Goal: Task Accomplishment & Management: Manage account settings

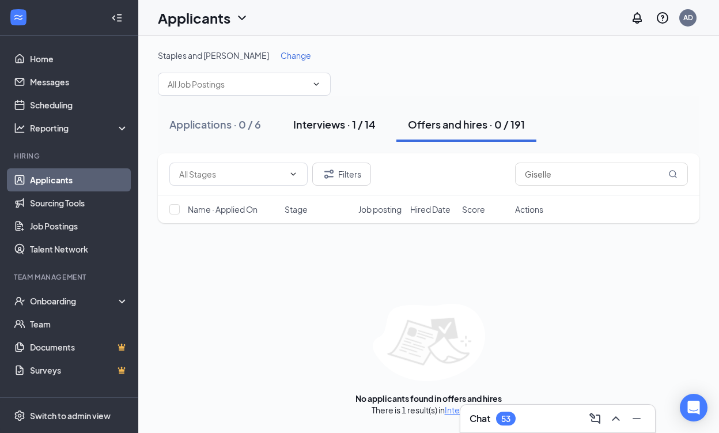
type input "Giselle"
click at [358, 128] on div "Interviews · 1 / 14" at bounding box center [334, 124] width 82 height 14
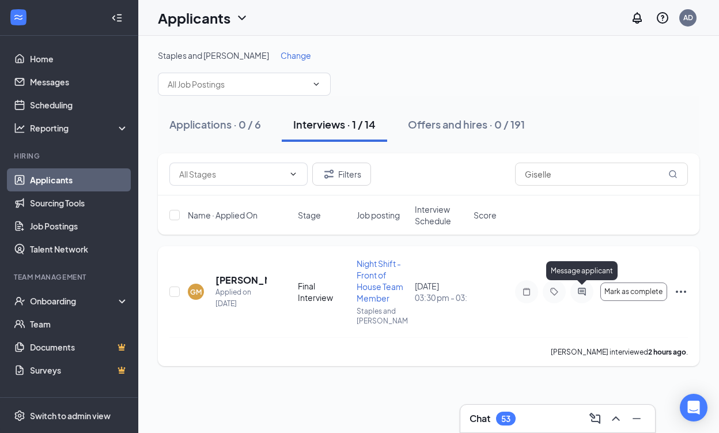
click at [581, 289] on icon "ActiveChat" at bounding box center [582, 291] width 14 height 9
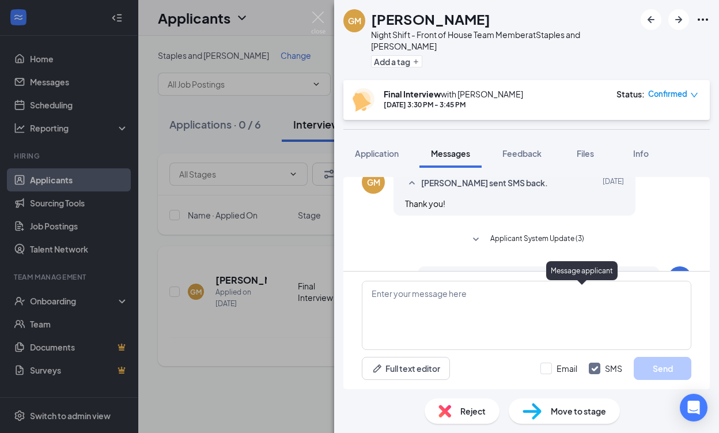
scroll to position [419, 0]
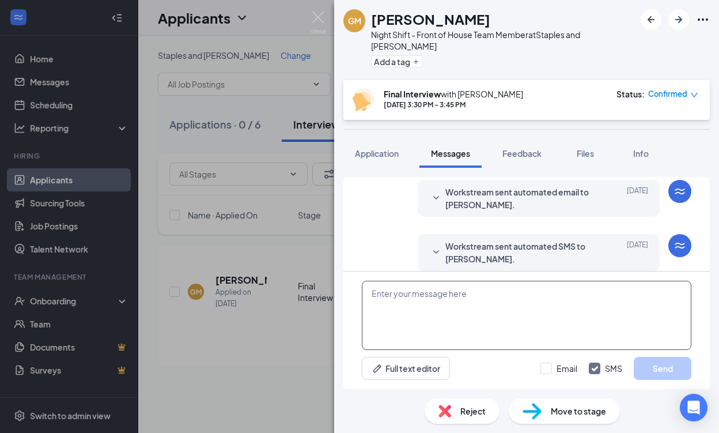
click at [457, 297] on textarea at bounding box center [527, 315] width 330 height 69
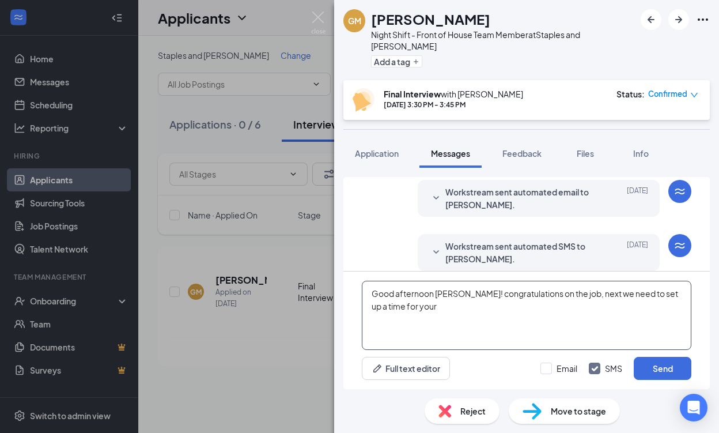
click at [464, 296] on textarea "Good afternoon [PERSON_NAME]! congratulations on the job, next we need to set u…" at bounding box center [527, 315] width 330 height 69
click at [514, 294] on textarea "Hi [PERSON_NAME], congratulations on the job, next we need to set up a time for…" at bounding box center [527, 315] width 330 height 69
click at [660, 296] on textarea "Hi [PERSON_NAME], congratulations on the job! next we need to set up a time for…" at bounding box center [527, 315] width 330 height 69
paste textarea "Hi [Candidate’s Name], Congrats on the job! We’re really excited to have you on…"
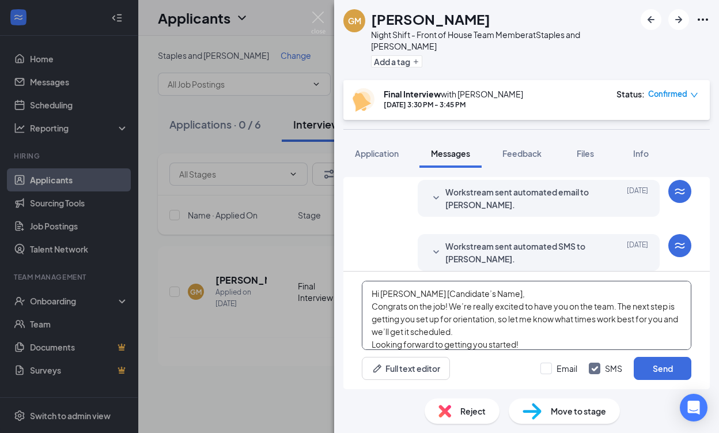
drag, startPoint x: 491, startPoint y: 295, endPoint x: 410, endPoint y: 298, distance: 81.9
click at [410, 298] on textarea "Hi [PERSON_NAME] [Candidate’s Name], Congrats on the job! We’re really excited …" at bounding box center [527, 315] width 330 height 69
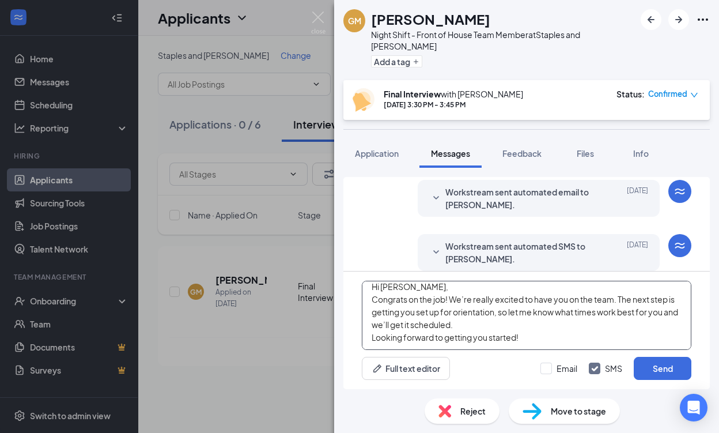
scroll to position [7, 0]
drag, startPoint x: 524, startPoint y: 338, endPoint x: 559, endPoint y: 312, distance: 42.9
click at [559, 312] on textarea "Hi [PERSON_NAME], Congrats on the job! We’re really excited to have you on the …" at bounding box center [527, 315] width 330 height 69
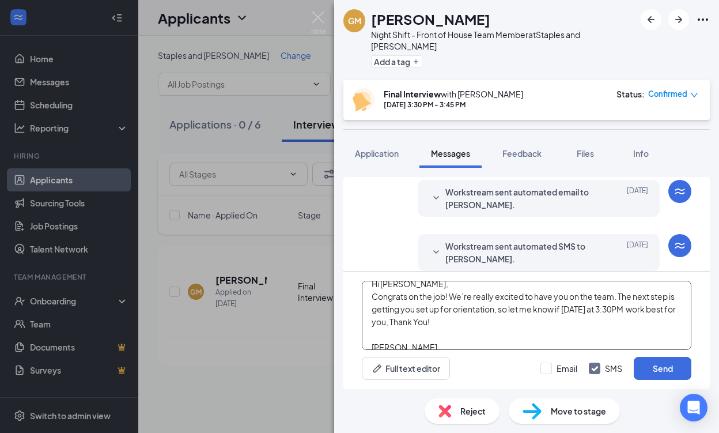
scroll to position [10, 0]
drag, startPoint x: 563, startPoint y: 309, endPoint x: 500, endPoint y: 309, distance: 62.8
click at [500, 309] on textarea "Hi [PERSON_NAME], Congrats on the job! We’re really excited to have you on the …" at bounding box center [527, 315] width 330 height 69
click at [670, 309] on textarea "Hi [PERSON_NAME], Congrats on the job! We’re really excited to have you on the …" at bounding box center [527, 315] width 330 height 69
click at [392, 321] on textarea "Hi [PERSON_NAME], Congrats on the job! We’re really excited to have you on the …" at bounding box center [527, 315] width 330 height 69
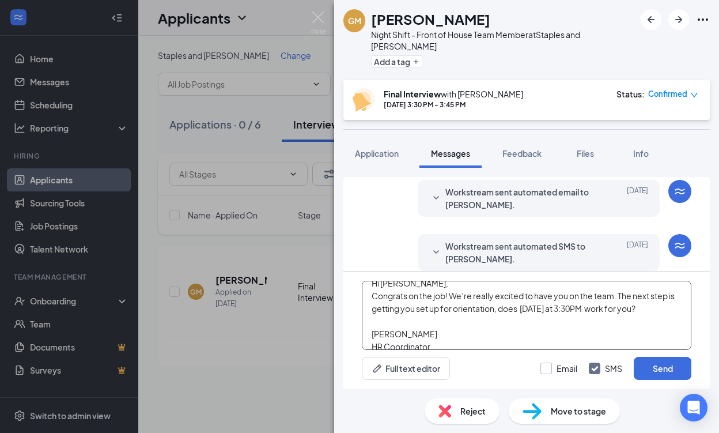
type textarea "Hi [PERSON_NAME], Congrats on the job! We’re really excited to have you on the …"
click at [547, 370] on div at bounding box center [546, 368] width 12 height 12
click at [547, 370] on input "Email" at bounding box center [558, 368] width 37 height 12
checkbox input "true"
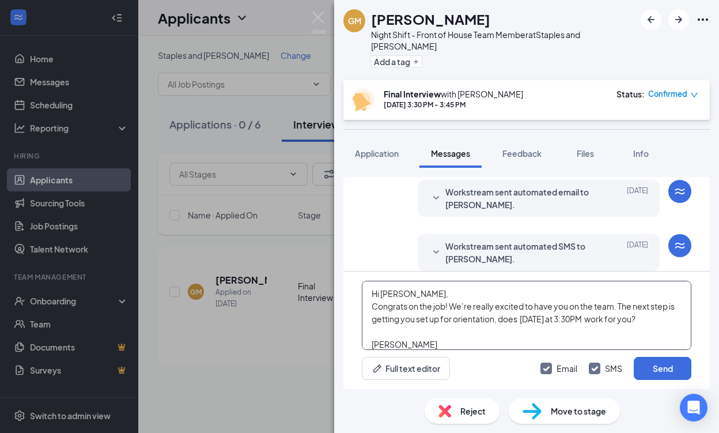
scroll to position [0, 0]
click at [406, 308] on textarea "Hi [PERSON_NAME], Congrats on the job! We’re really excited to have you on the …" at bounding box center [527, 315] width 330 height 69
type textarea "Hi [PERSON_NAME], Congratulations on the job! We’re really excited to have you …"
click at [441, 334] on textarea "Hi [PERSON_NAME], Congratulations on the job! We’re really excited to have you …" at bounding box center [527, 315] width 330 height 69
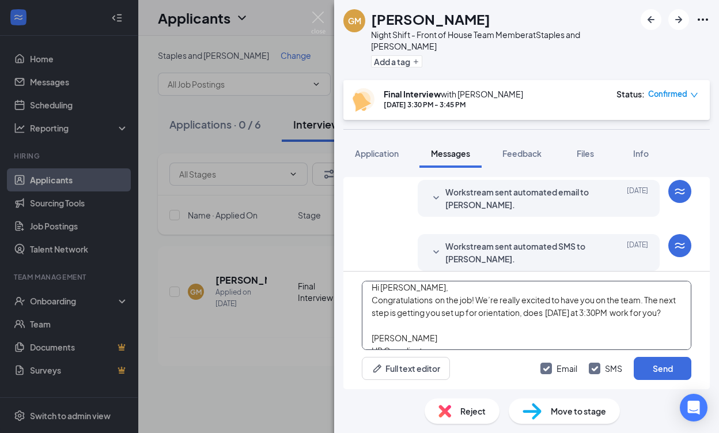
scroll to position [20, 0]
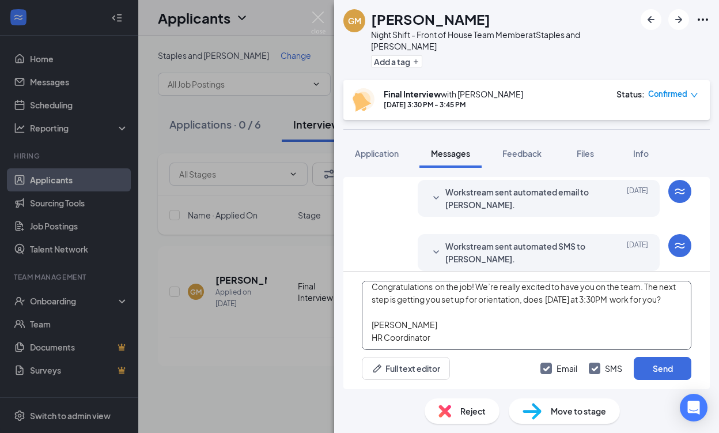
drag, startPoint x: 369, startPoint y: 292, endPoint x: 471, endPoint y: 357, distance: 120.8
click at [471, 357] on div "Hi [PERSON_NAME], Congratulations on the job! We’re really excited to have you …" at bounding box center [526, 330] width 366 height 118
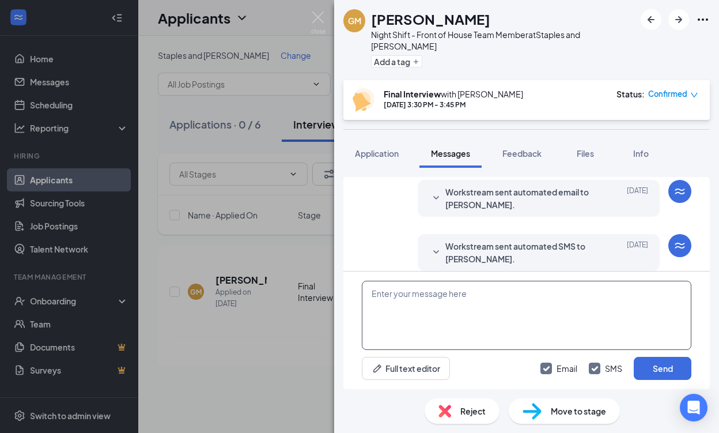
scroll to position [0, 0]
paste textarea "Hi [PERSON_NAME], Congratulations on the job! We’re really excited to have you …"
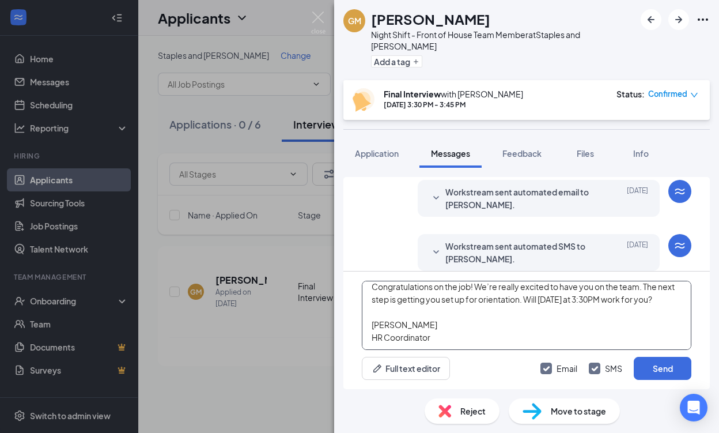
scroll to position [20, 0]
type textarea "Hi [PERSON_NAME], Congratulations on the job! We’re really excited to have you …"
click at [656, 365] on button "Send" at bounding box center [663, 368] width 58 height 23
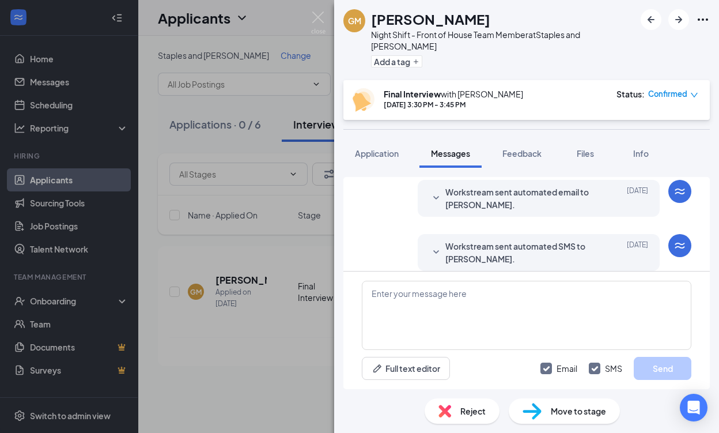
scroll to position [718, 0]
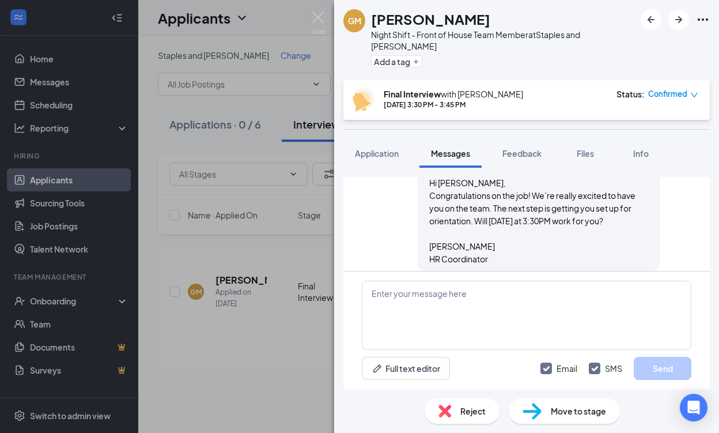
click at [287, 237] on div "GM [PERSON_NAME] Night Shift - Front of House Team Member at Staples and [PERSO…" at bounding box center [359, 216] width 719 height 433
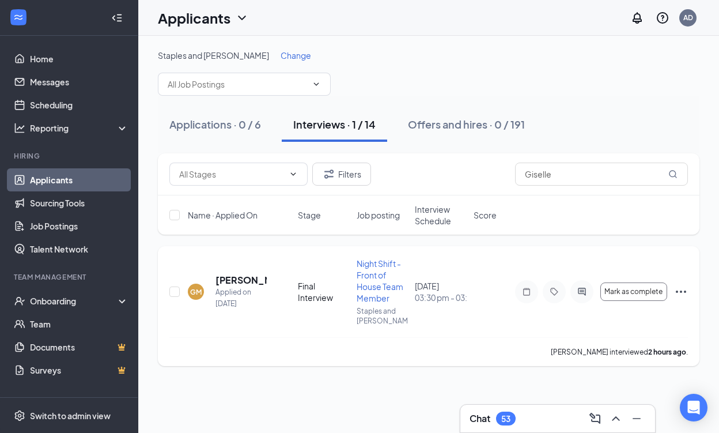
click at [678, 291] on icon "Ellipses" at bounding box center [681, 292] width 14 height 14
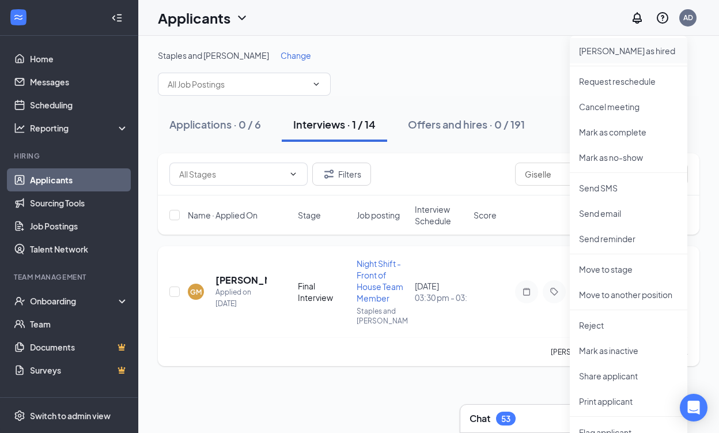
click at [639, 47] on p "[PERSON_NAME] as hired" at bounding box center [628, 51] width 99 height 12
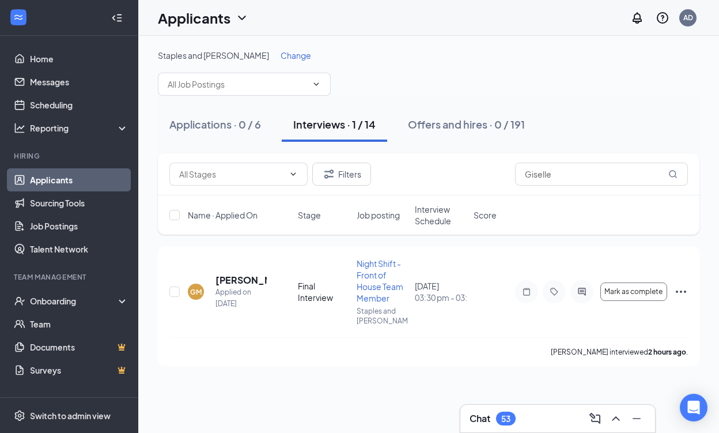
type input "Hiring Complete (final stage)"
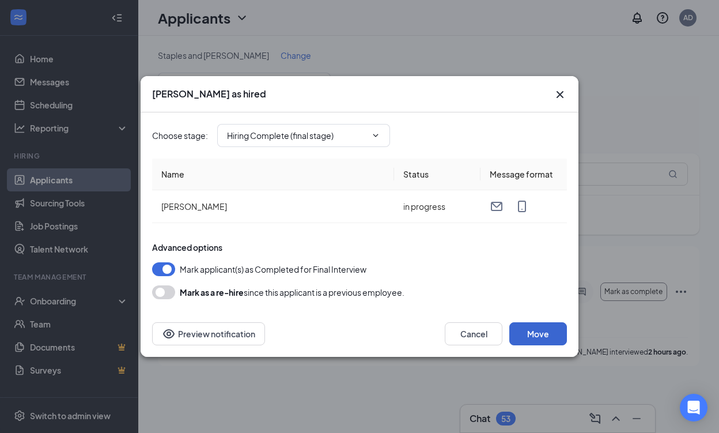
click at [543, 333] on button "Move" at bounding box center [538, 333] width 58 height 23
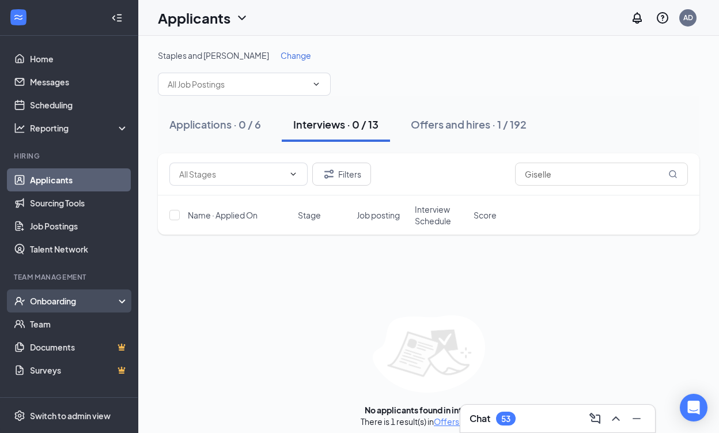
click at [53, 299] on div "Onboarding" at bounding box center [74, 301] width 89 height 12
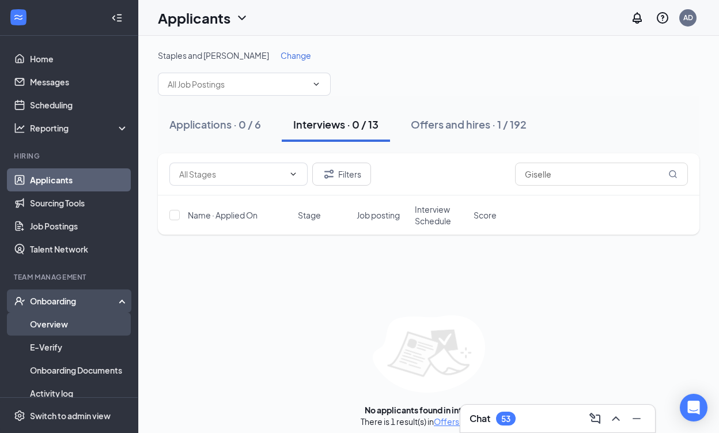
click at [54, 328] on link "Overview" at bounding box center [79, 323] width 99 height 23
